Goal: Find contact information: Find contact information

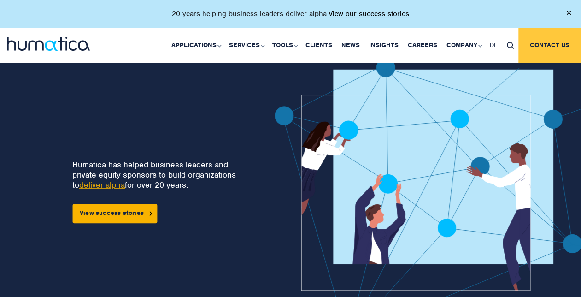
click at [537, 42] on link "Contact us" at bounding box center [549, 45] width 63 height 35
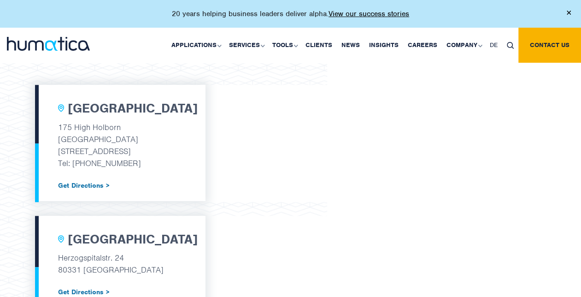
scroll to position [322, 0]
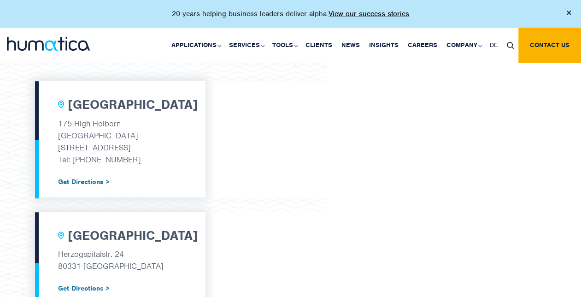
drag, startPoint x: 58, startPoint y: 122, endPoint x: 151, endPoint y: 136, distance: 94.2
click at [151, 136] on div "London 175 High Holborn Tottenham Court Road London, WC1V 7AA Tel: +44 (0) 7480…" at bounding box center [120, 139] width 170 height 116
copy div "175 High Holborn Tottenham Court Road"
